Goal: Transaction & Acquisition: Purchase product/service

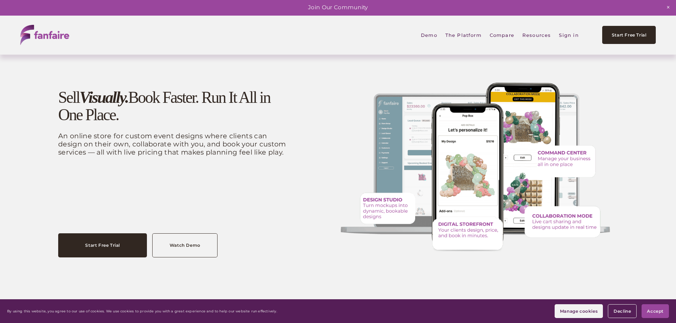
click at [654, 310] on span "Accept" at bounding box center [655, 311] width 17 height 5
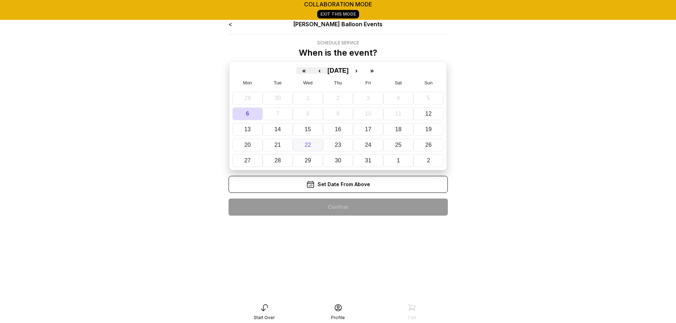
click at [306, 144] on abbr "22" at bounding box center [308, 145] width 6 height 6
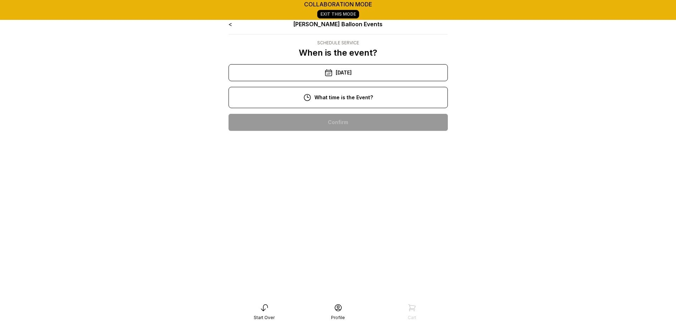
click at [334, 120] on div "No Times Available" at bounding box center [338, 122] width 208 height 17
click at [333, 119] on div "No Times Available" at bounding box center [338, 122] width 208 height 17
click at [340, 75] on div "10/22/2025" at bounding box center [337, 72] width 219 height 17
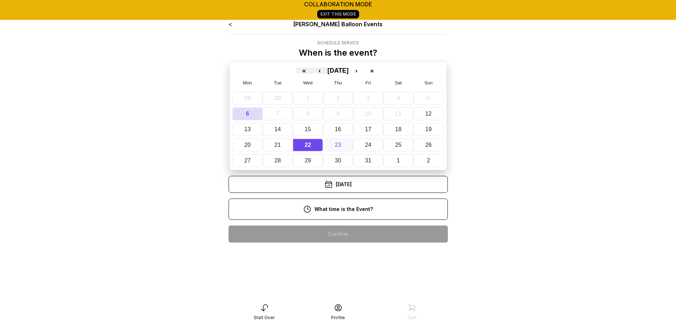
click at [338, 141] on button "23" at bounding box center [338, 145] width 30 height 13
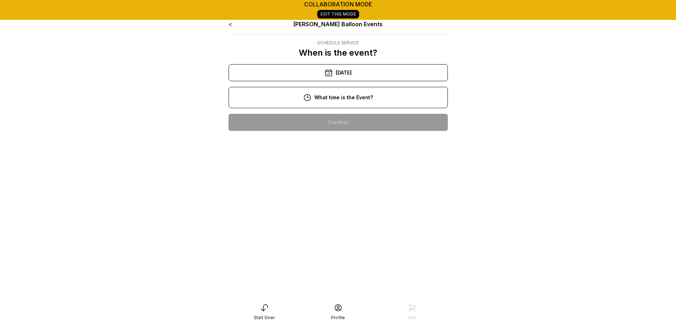
click at [336, 117] on div "7:00 pm" at bounding box center [338, 122] width 208 height 17
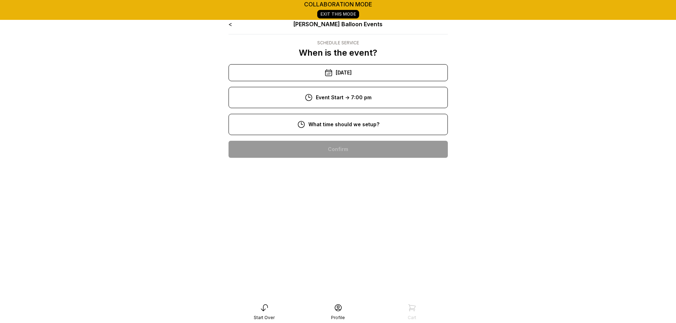
click at [339, 156] on div "5:00 pm" at bounding box center [338, 149] width 208 height 17
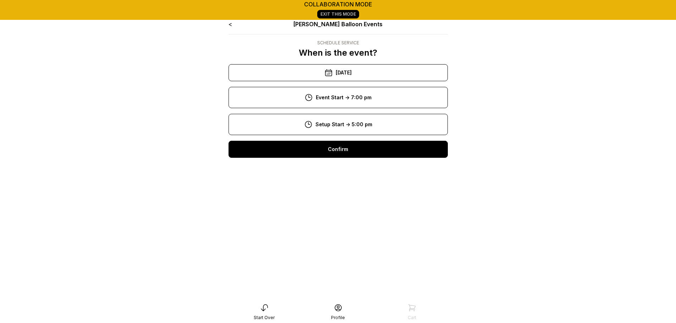
click at [344, 154] on div "Confirm" at bounding box center [337, 149] width 219 height 17
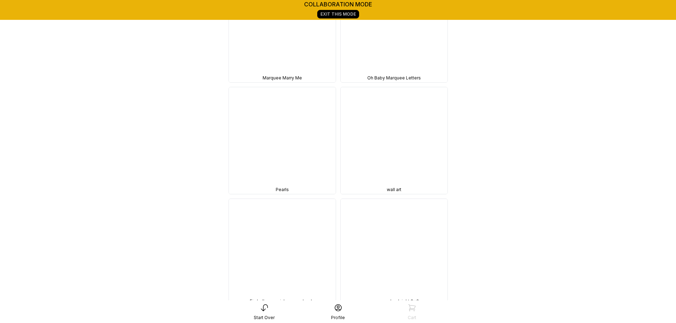
scroll to position [3299, 0]
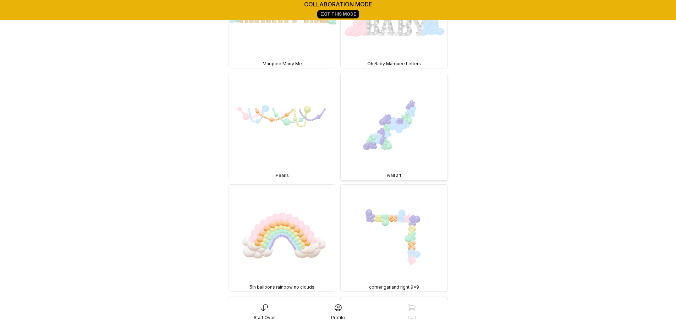
click at [402, 114] on img at bounding box center [394, 126] width 107 height 107
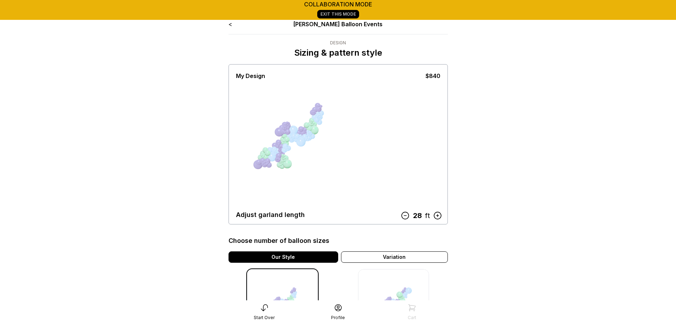
click at [407, 215] on icon at bounding box center [404, 215] width 9 height 9
click at [404, 216] on icon at bounding box center [404, 215] width 9 height 9
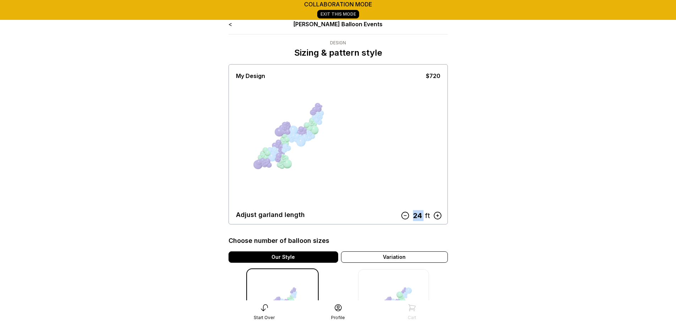
click at [404, 216] on icon at bounding box center [404, 215] width 9 height 9
click at [404, 216] on icon at bounding box center [406, 215] width 9 height 9
click at [404, 216] on icon at bounding box center [405, 215] width 9 height 9
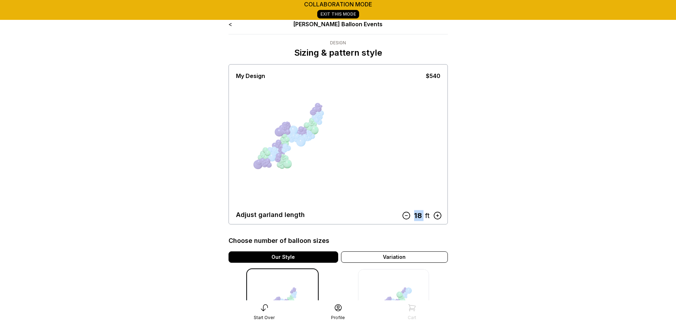
click at [404, 216] on icon at bounding box center [405, 215] width 9 height 9
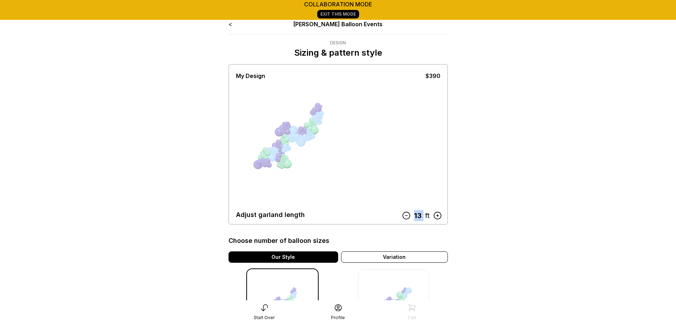
click at [404, 216] on icon at bounding box center [405, 215] width 9 height 9
click at [404, 216] on icon at bounding box center [406, 215] width 9 height 9
click at [404, 216] on icon at bounding box center [406, 215] width 7 height 7
click at [404, 216] on icon at bounding box center [405, 215] width 9 height 9
click at [404, 216] on icon at bounding box center [408, 215] width 9 height 9
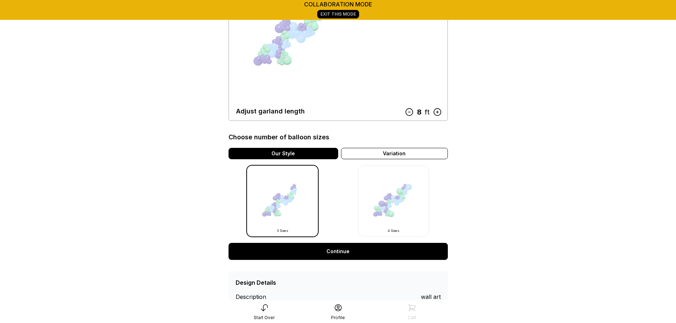
scroll to position [120, 0]
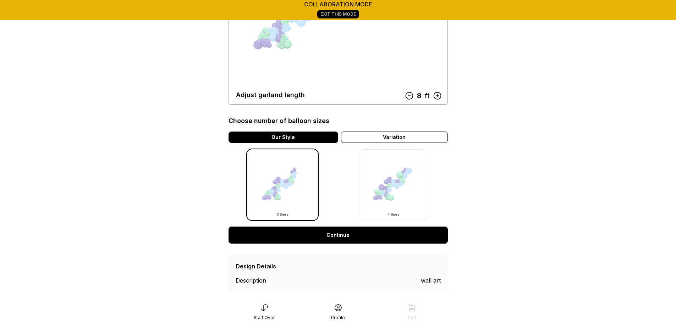
click at [361, 236] on link "Continue" at bounding box center [337, 235] width 219 height 17
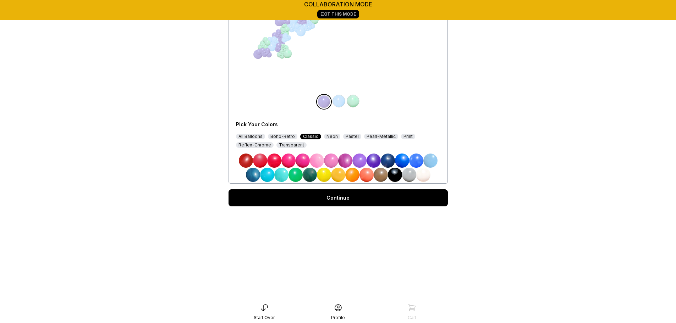
scroll to position [111, 0]
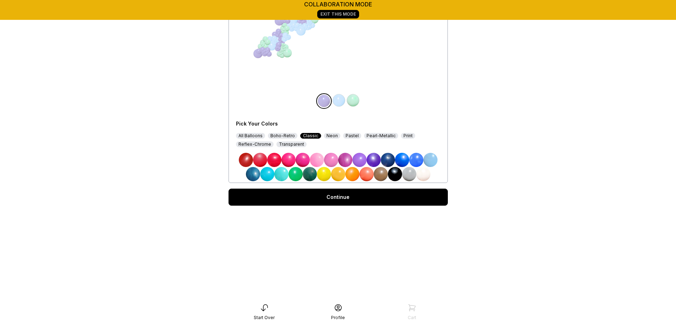
click at [324, 202] on link "Continue" at bounding box center [337, 197] width 219 height 17
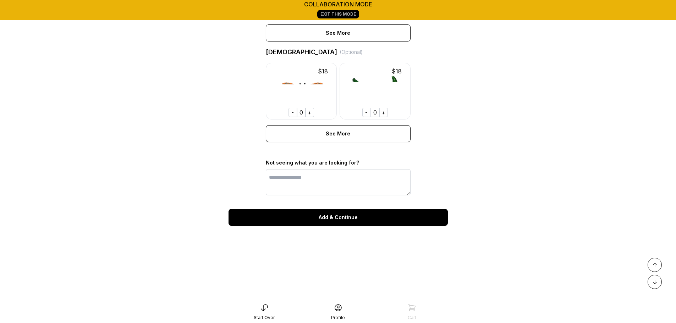
scroll to position [542, 0]
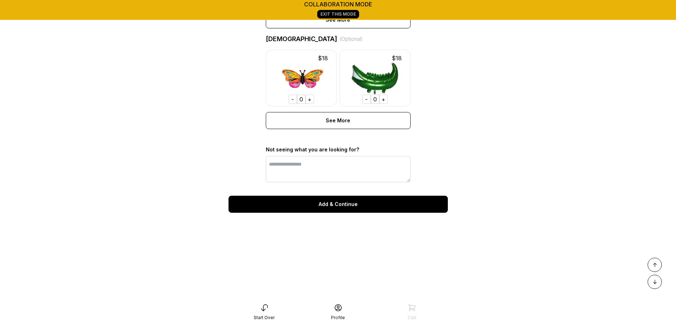
click at [372, 211] on div "Add & Continue" at bounding box center [337, 204] width 219 height 17
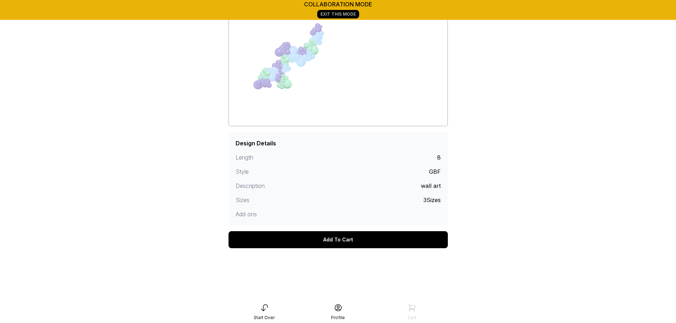
scroll to position [125, 0]
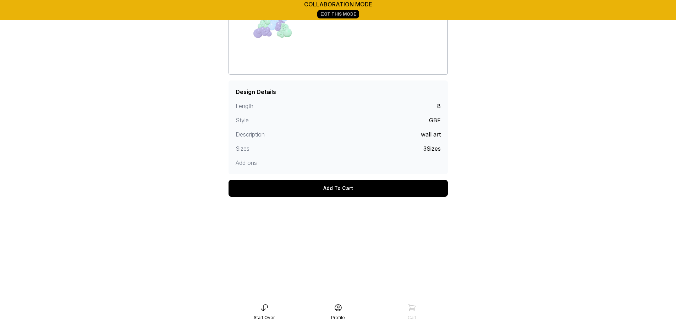
click at [315, 195] on div "Add To Cart" at bounding box center [337, 188] width 219 height 17
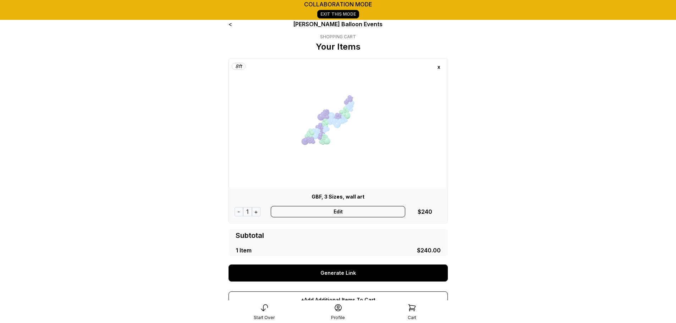
click at [229, 22] on link "<" at bounding box center [230, 24] width 4 height 7
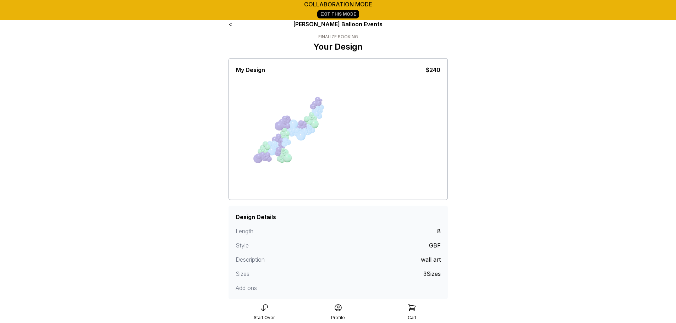
click at [231, 23] on link "<" at bounding box center [230, 24] width 4 height 7
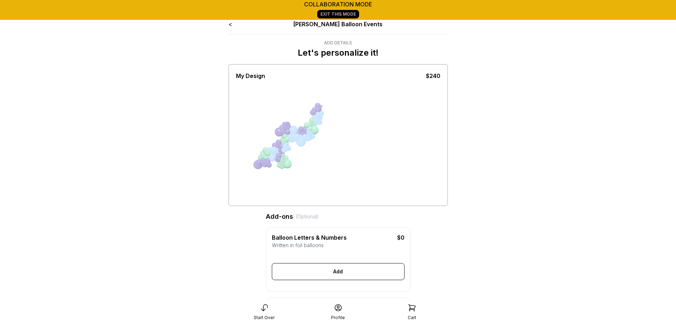
click at [231, 23] on link "<" at bounding box center [230, 24] width 4 height 7
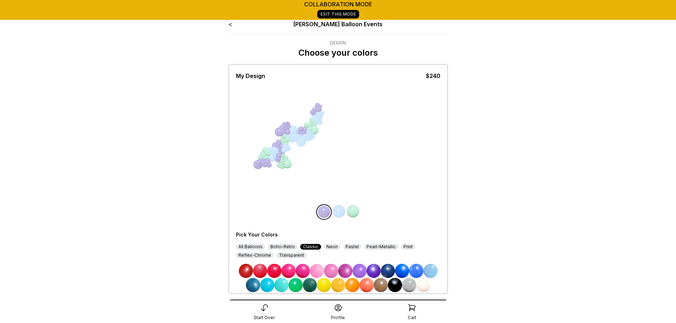
click at [231, 23] on link "<" at bounding box center [230, 24] width 4 height 7
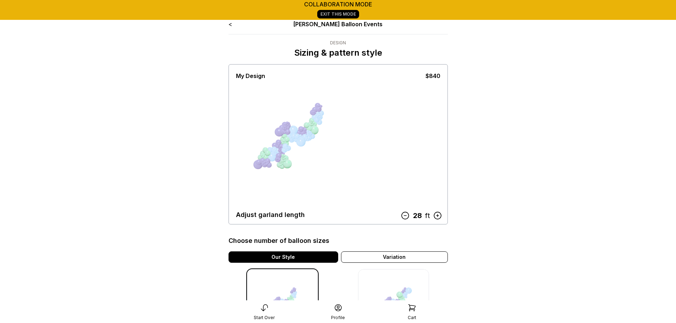
click at [405, 213] on icon at bounding box center [404, 215] width 9 height 9
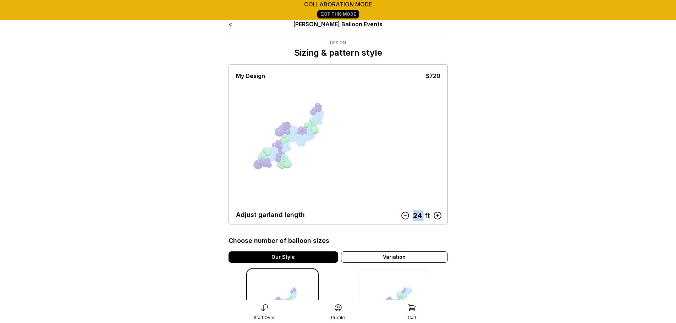
click at [405, 213] on icon at bounding box center [404, 215] width 9 height 9
click at [405, 213] on icon at bounding box center [405, 215] width 9 height 9
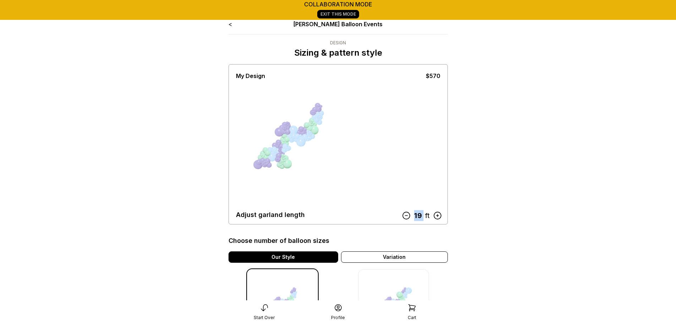
click at [405, 213] on icon at bounding box center [405, 215] width 9 height 9
click at [405, 213] on icon at bounding box center [406, 215] width 9 height 9
click at [405, 213] on icon at bounding box center [405, 215] width 9 height 9
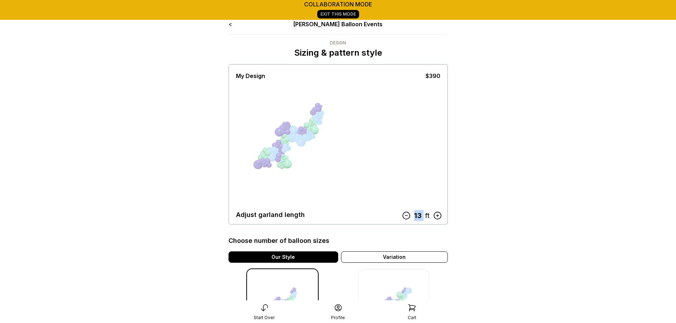
click at [405, 213] on icon at bounding box center [405, 215] width 9 height 9
click at [405, 213] on icon at bounding box center [406, 215] width 9 height 9
click at [405, 213] on icon at bounding box center [407, 215] width 7 height 7
click at [405, 213] on icon at bounding box center [407, 215] width 9 height 9
click at [405, 213] on icon at bounding box center [408, 215] width 9 height 9
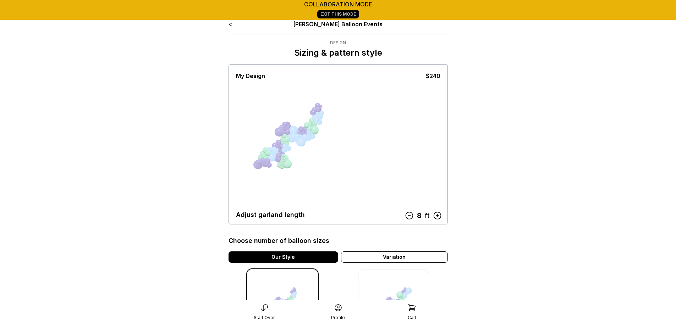
click at [438, 214] on icon at bounding box center [436, 215] width 9 height 9
